Goal: Find specific page/section: Find specific page/section

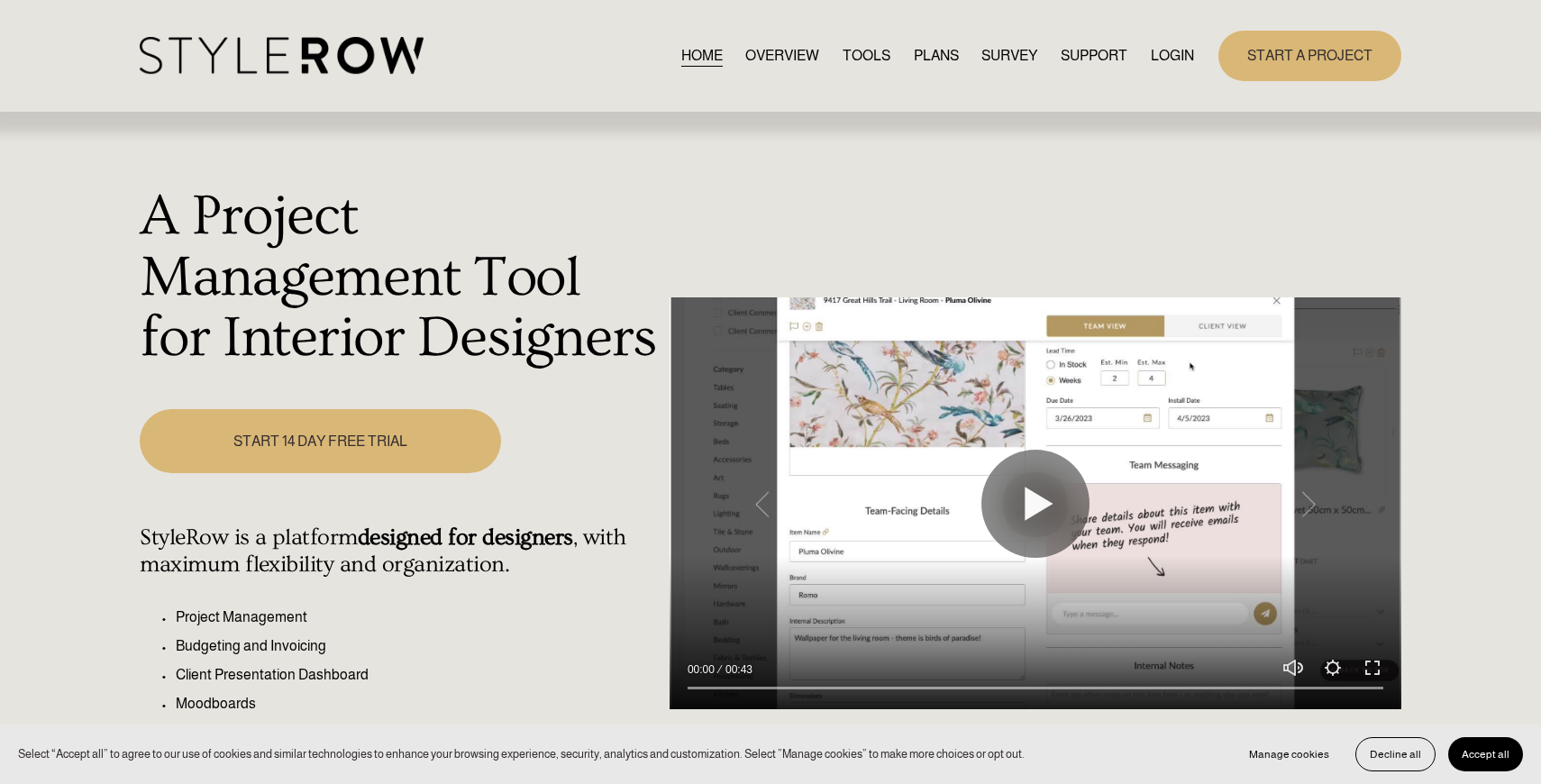
click at [1167, 55] on link "LOGIN" at bounding box center [1172, 55] width 43 height 24
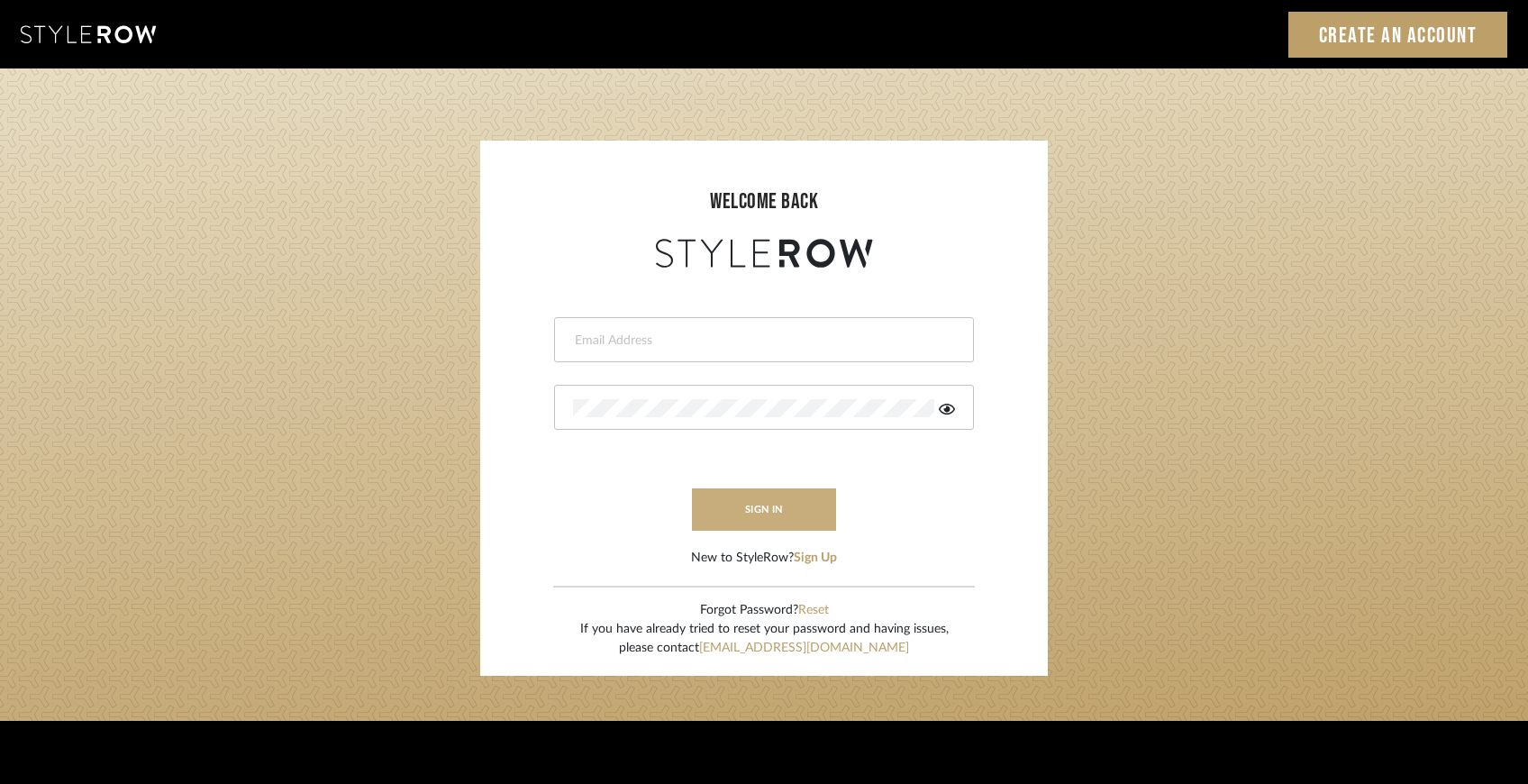
click at [806, 500] on button "sign in" at bounding box center [763, 509] width 144 height 42
type input "[EMAIL_ADDRESS][DOMAIN_NAME]"
click at [806, 500] on button "sign in" at bounding box center [763, 509] width 144 height 42
click at [800, 500] on button "sign in" at bounding box center [763, 509] width 144 height 42
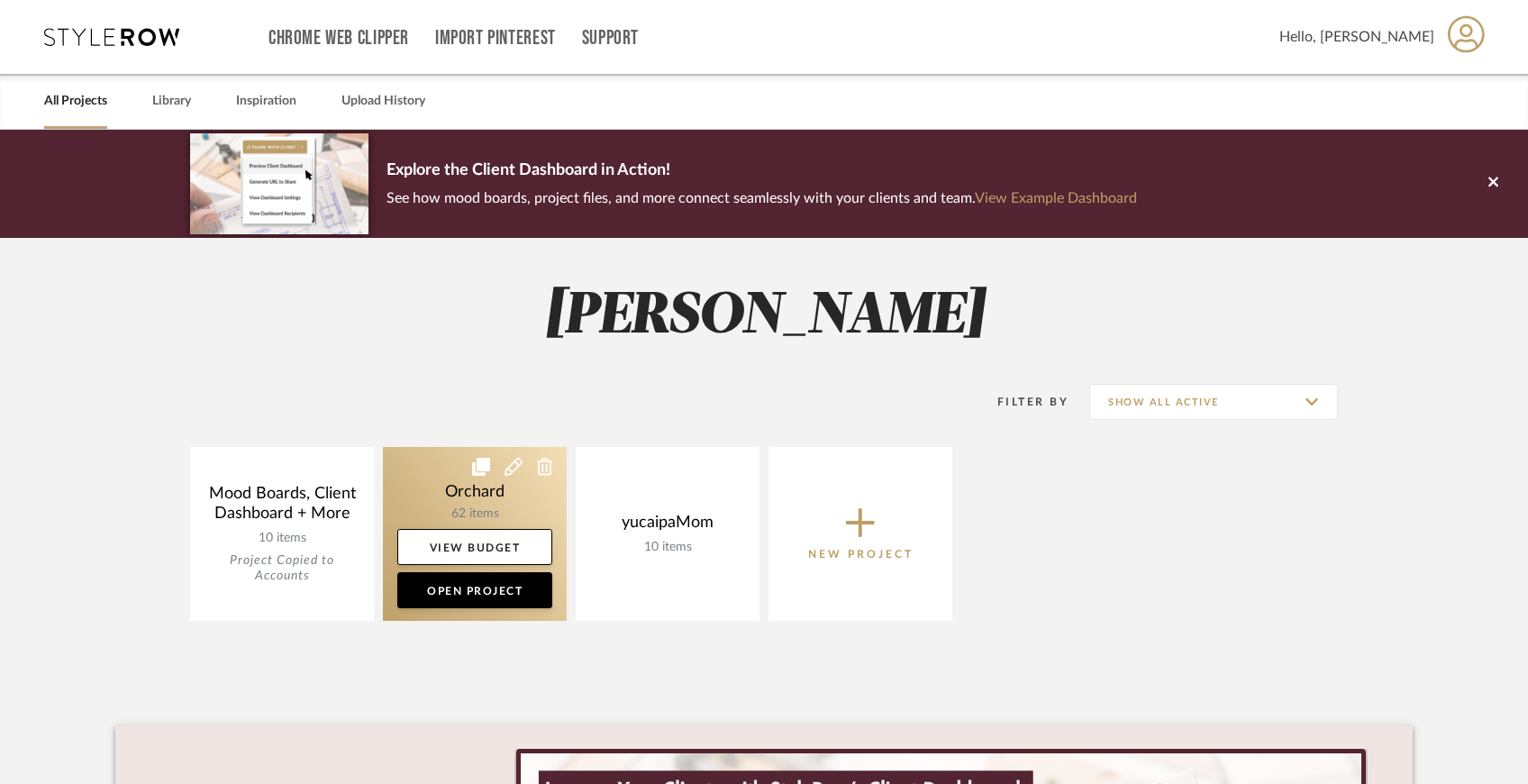
click at [509, 494] on link at bounding box center [475, 533] width 184 height 174
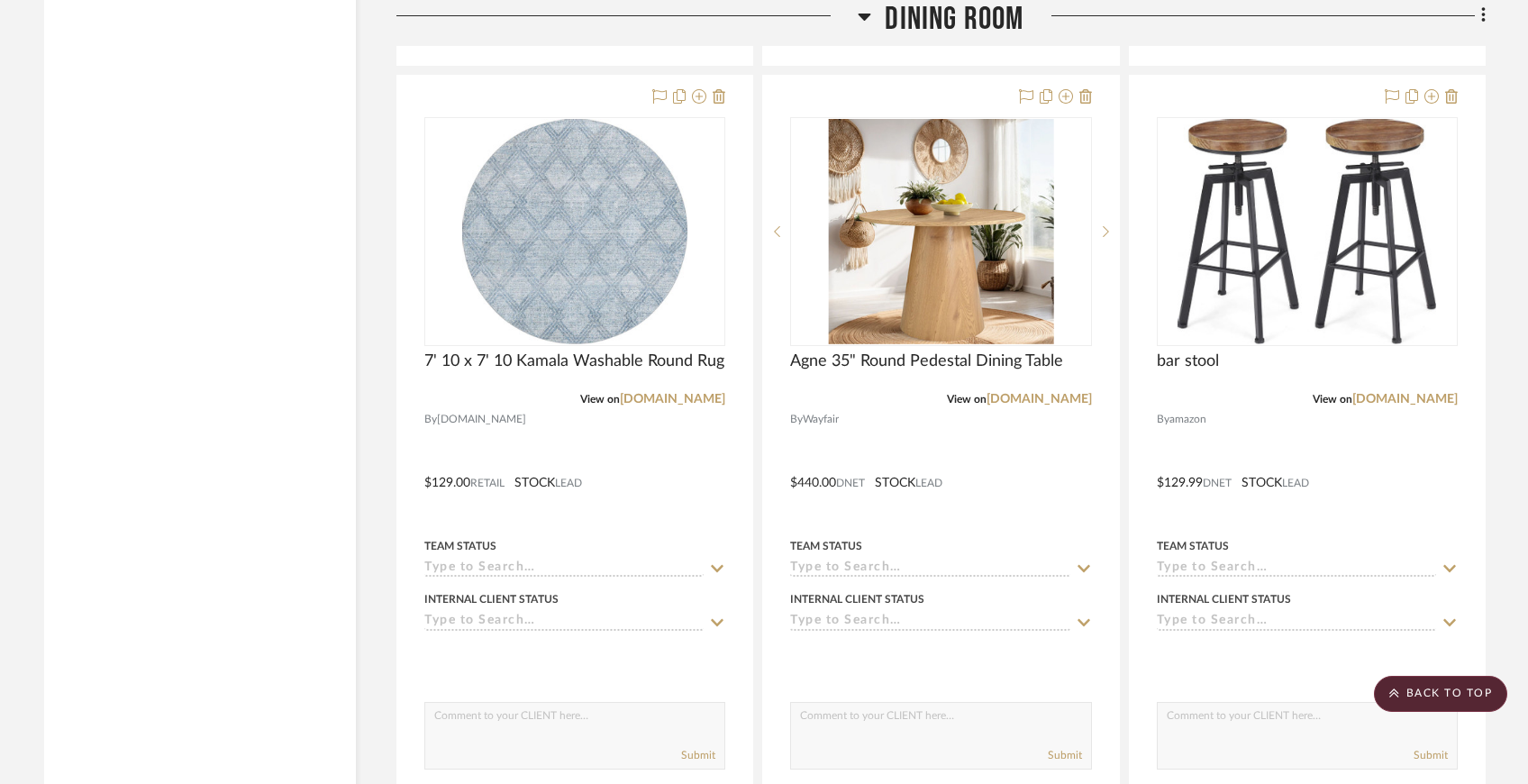
scroll to position [3738, 0]
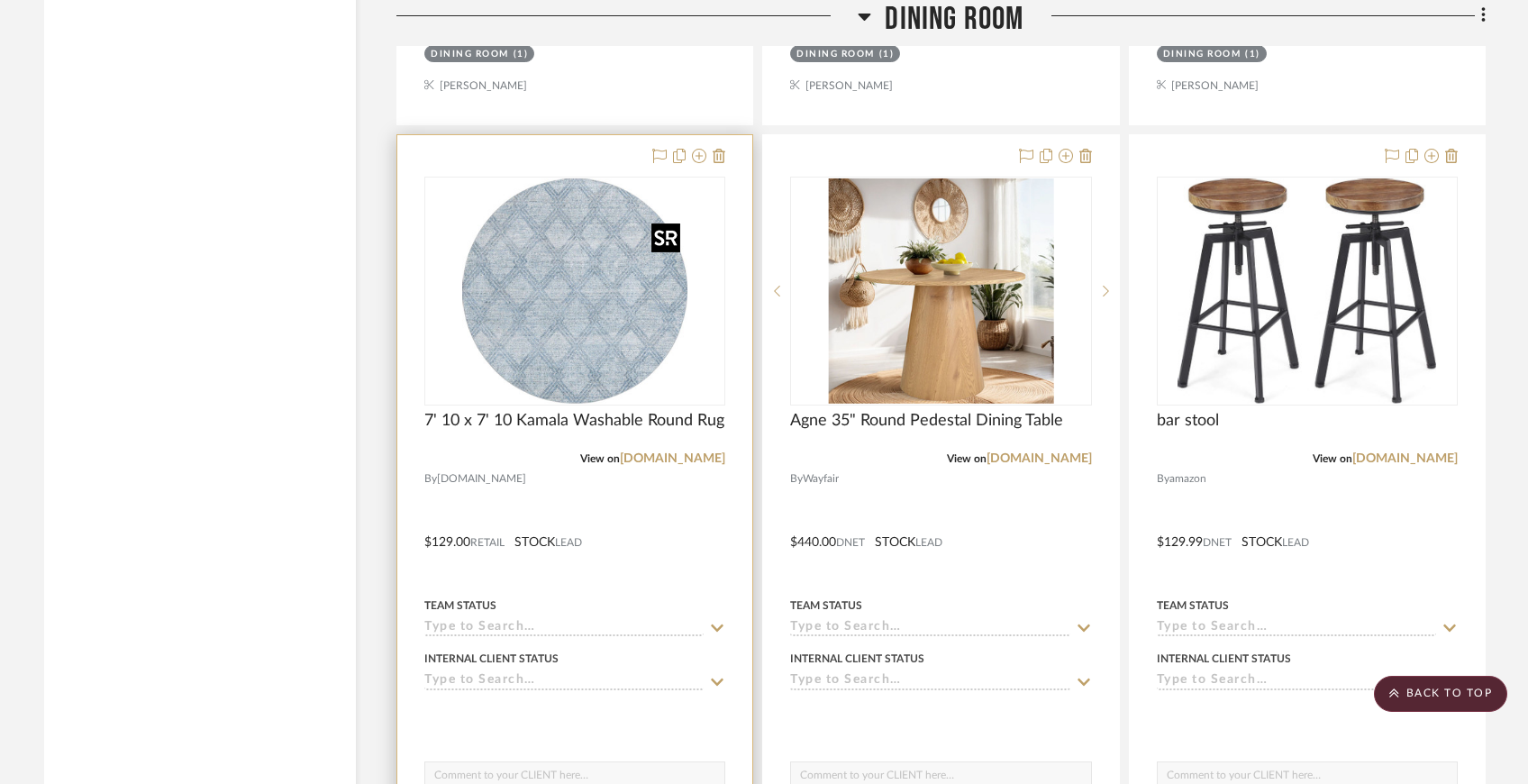
click at [0, 0] on img at bounding box center [0, 0] width 0 height 0
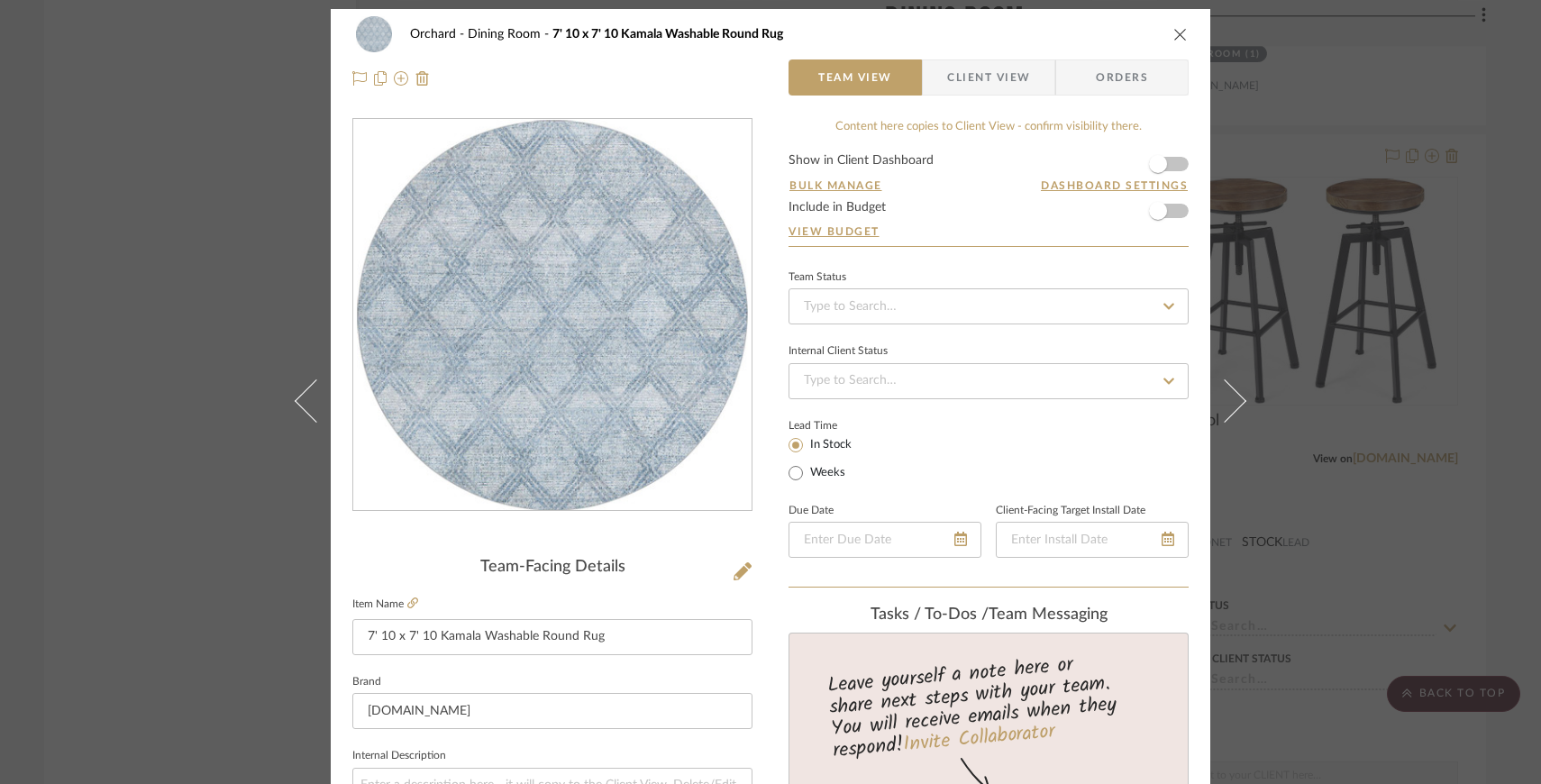
scroll to position [0, 0]
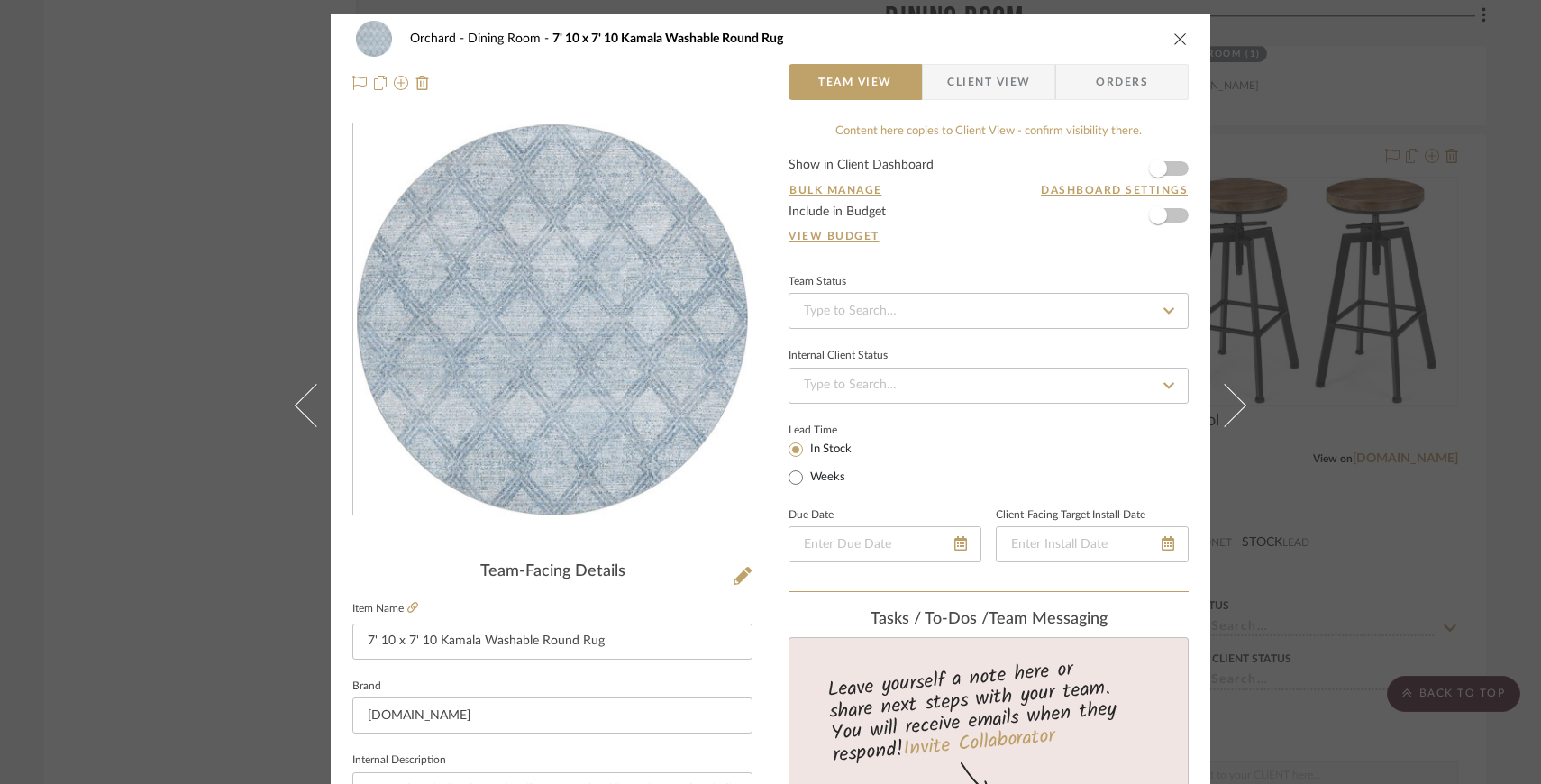
click at [1176, 41] on icon "close" at bounding box center [1180, 39] width 14 height 14
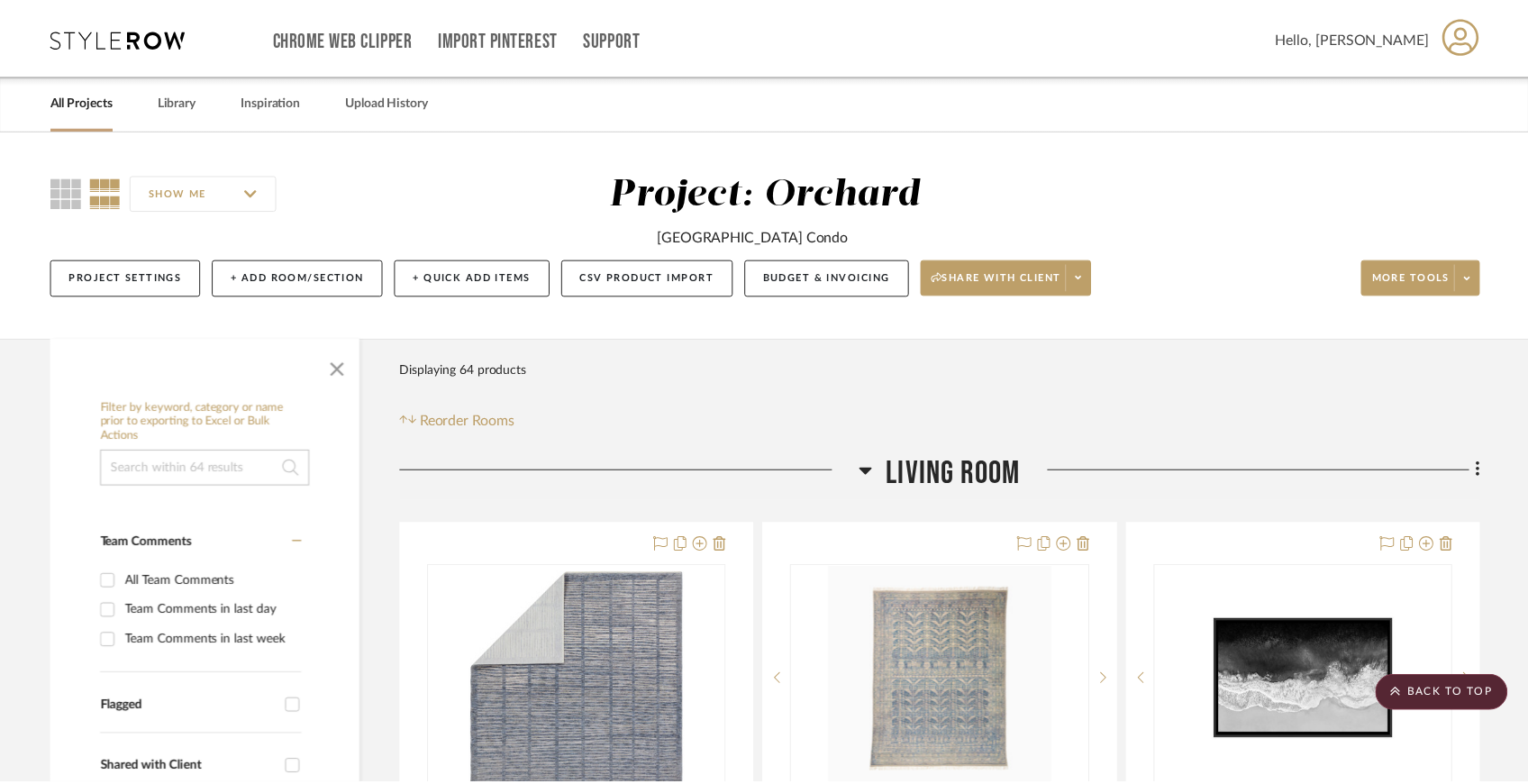
scroll to position [3738, 0]
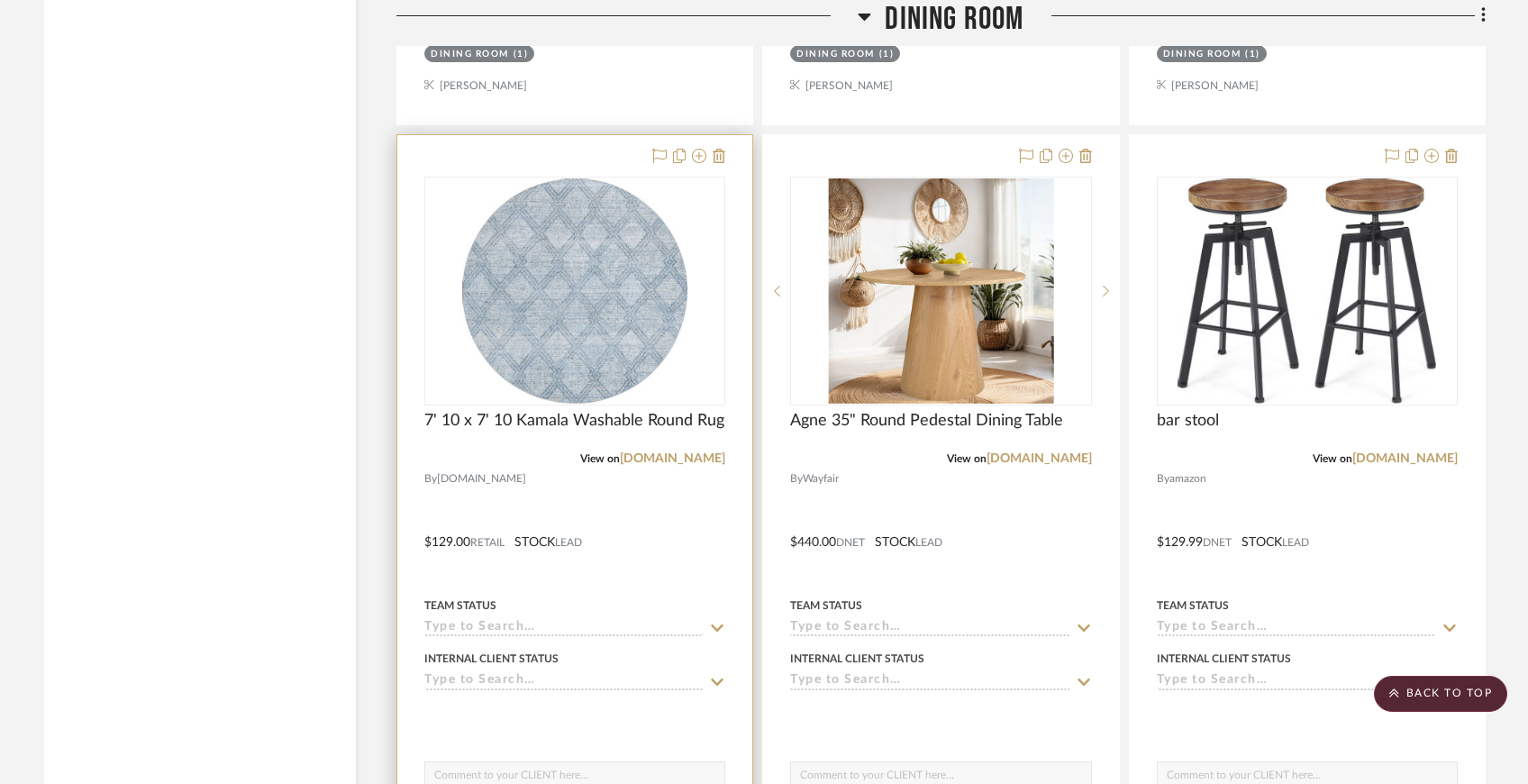
click at [714, 444] on div "7' 10 x 7' 10 Kamala Washable Round Rug" at bounding box center [575, 430] width 301 height 40
click at [713, 452] on link "rugs.com" at bounding box center [672, 458] width 105 height 13
click at [694, 465] on div at bounding box center [575, 528] width 355 height 788
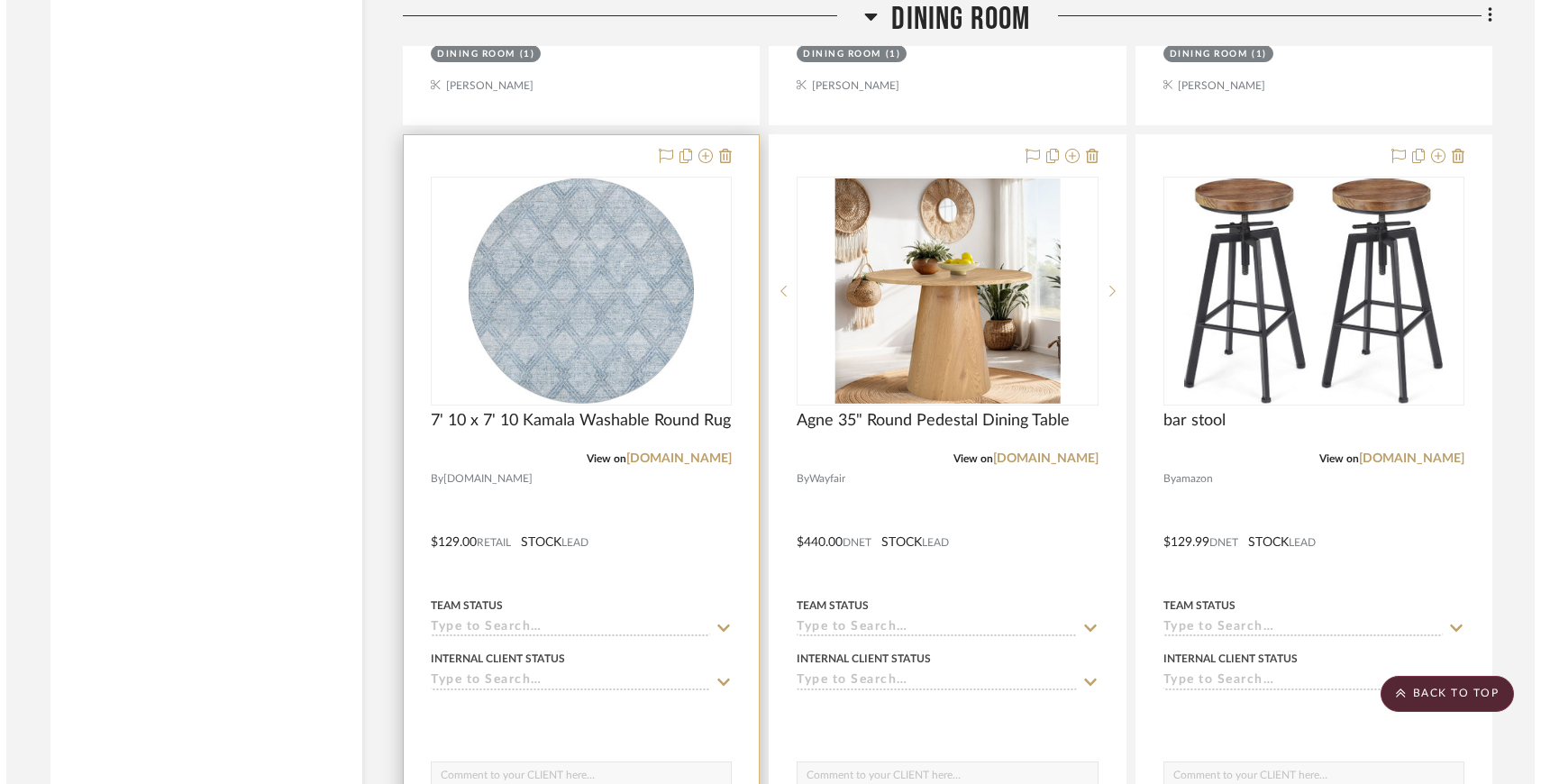
scroll to position [0, 0]
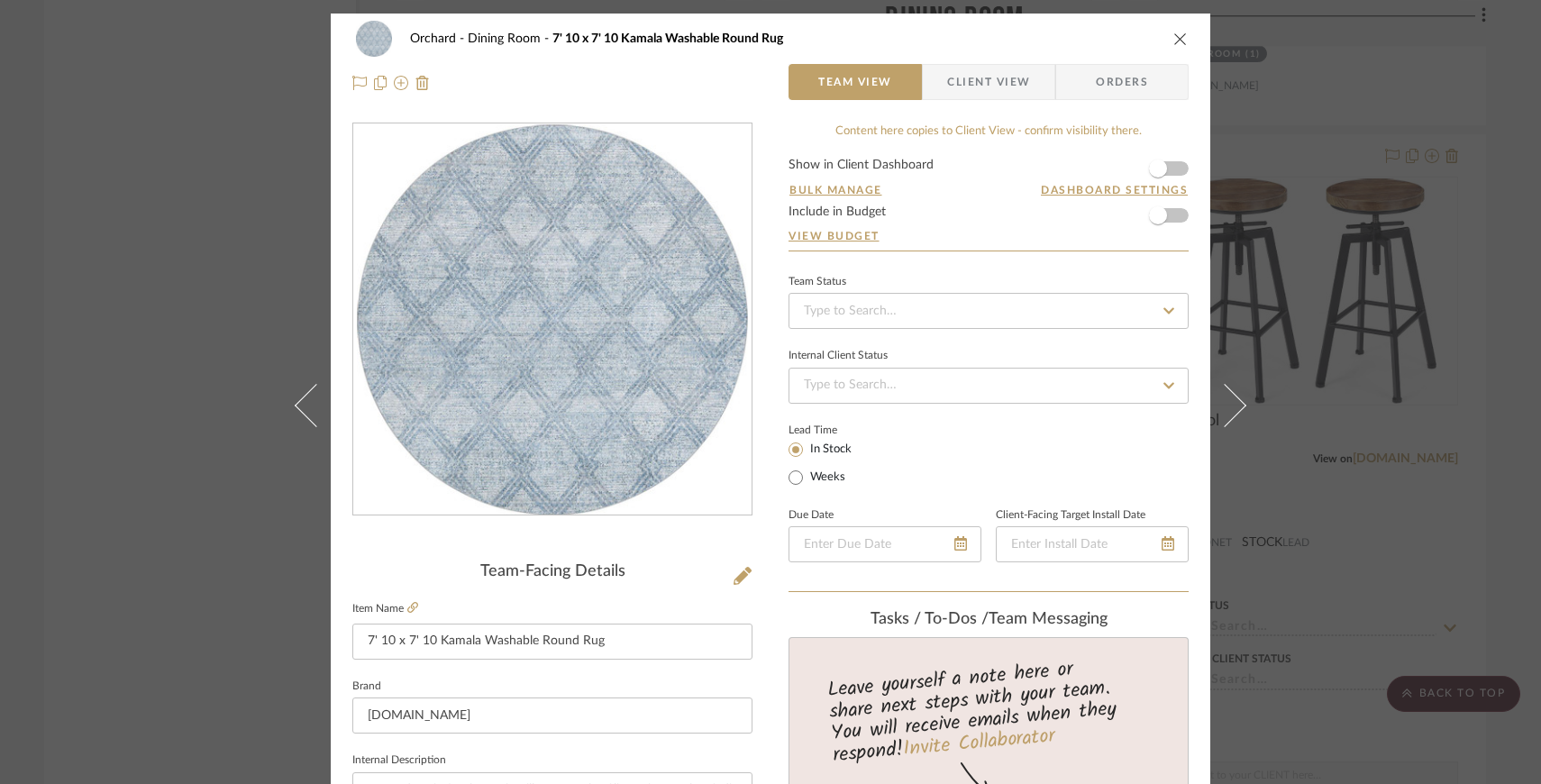
click at [1175, 40] on icon "close" at bounding box center [1180, 39] width 14 height 14
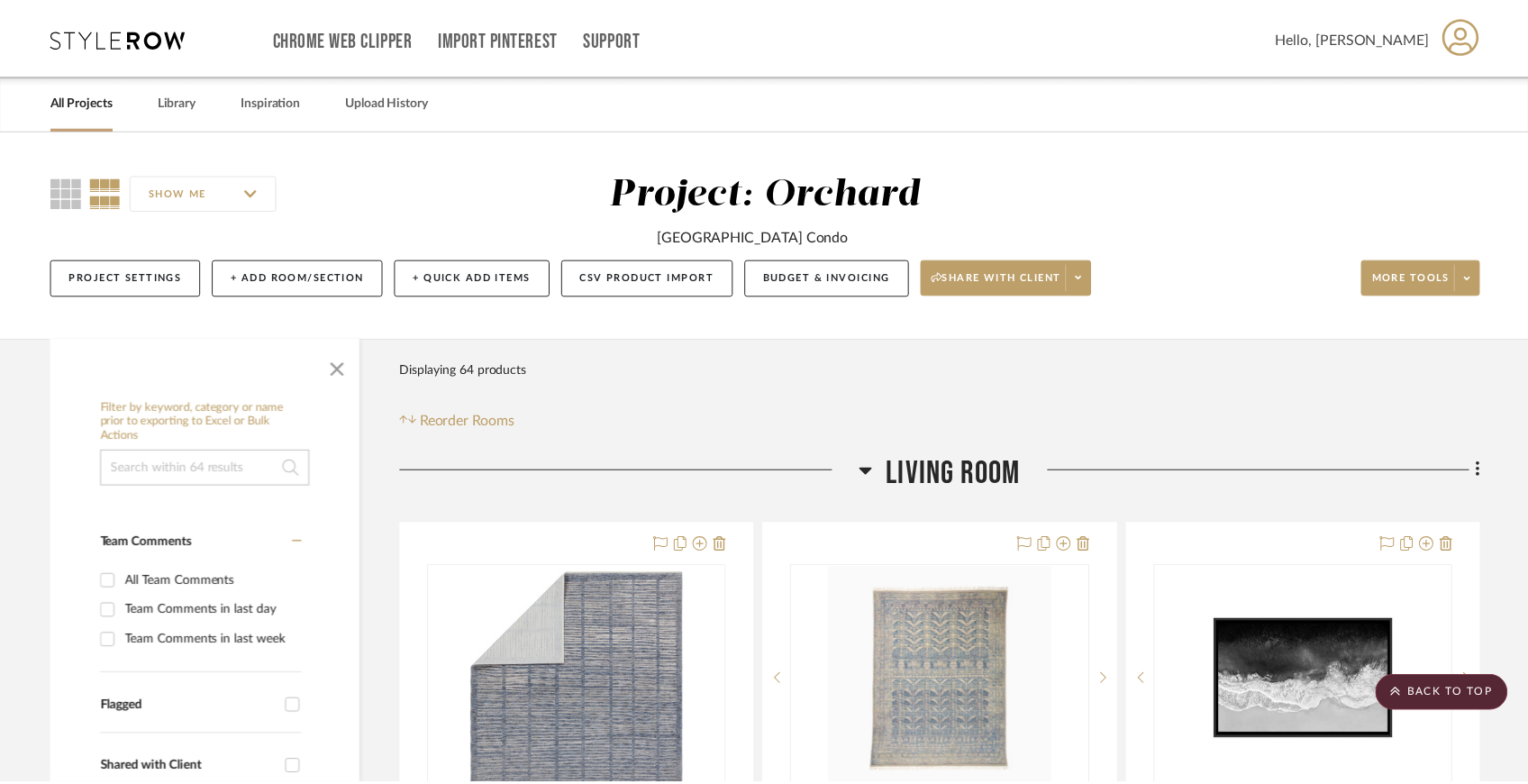
scroll to position [3738, 0]
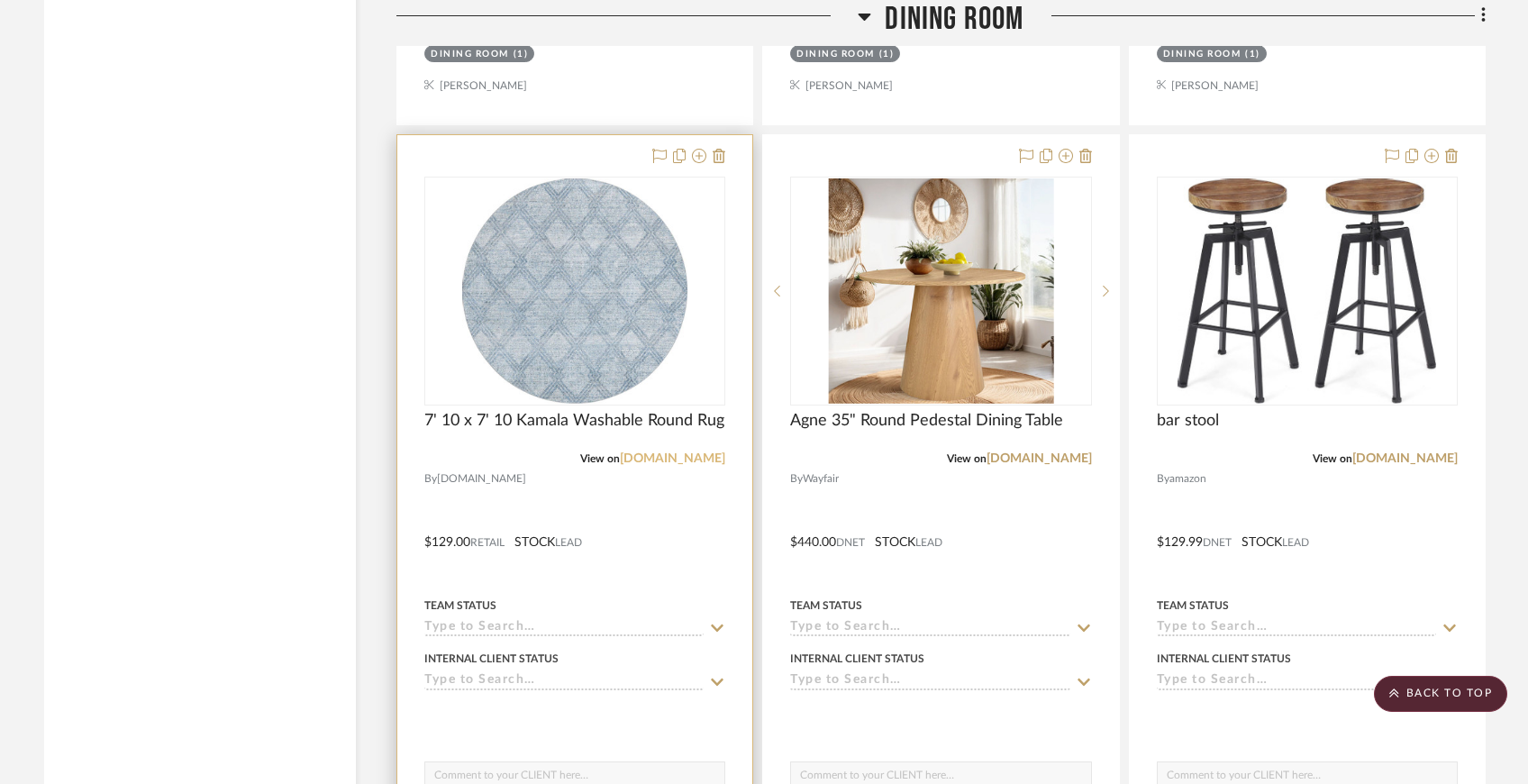
click at [718, 452] on link "rugs.com" at bounding box center [672, 458] width 105 height 13
click at [693, 461] on link "rugs.com" at bounding box center [672, 458] width 105 height 13
